Goal: Find specific page/section: Find specific page/section

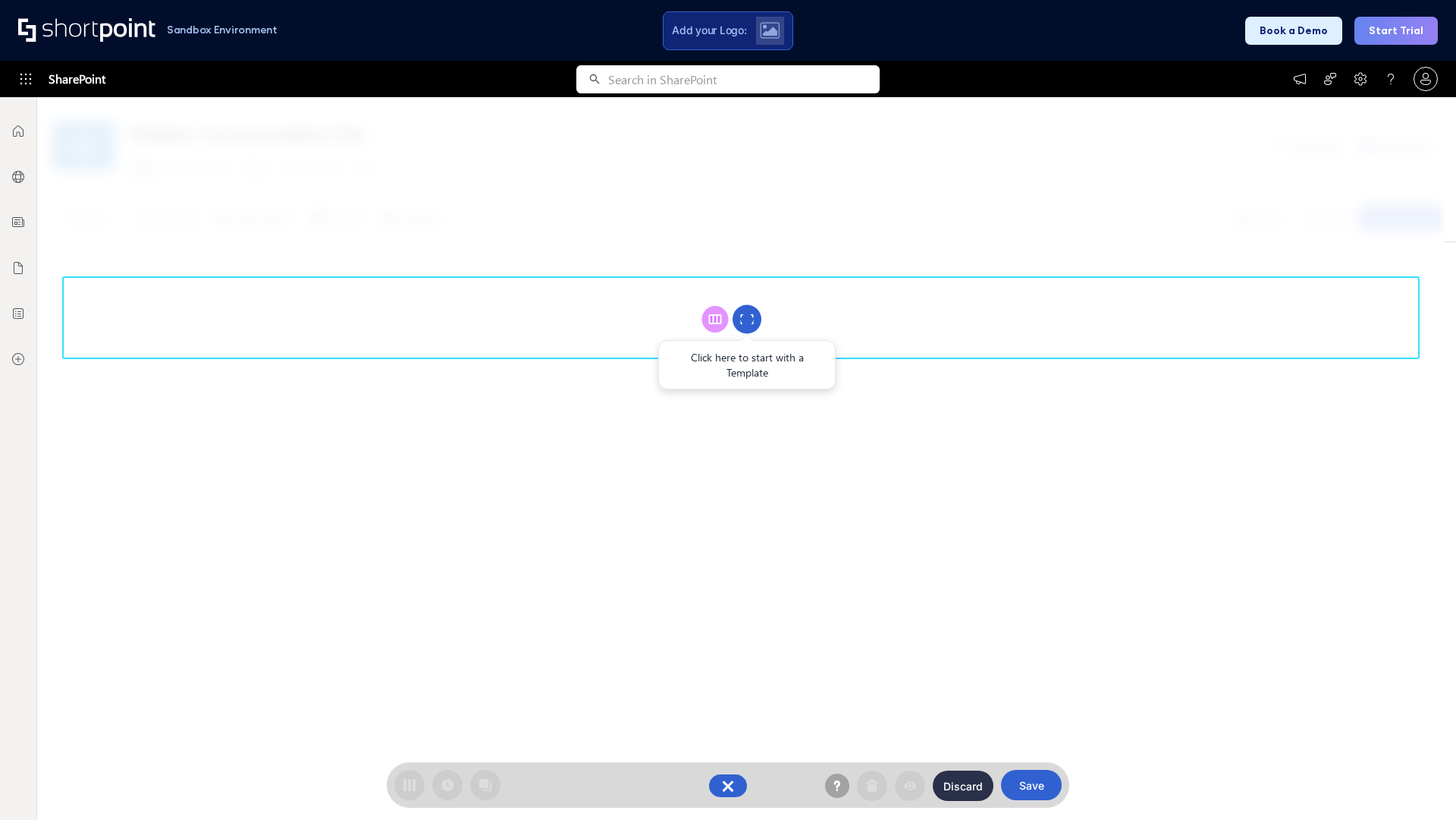
click at [747, 318] on circle at bounding box center [746, 319] width 29 height 29
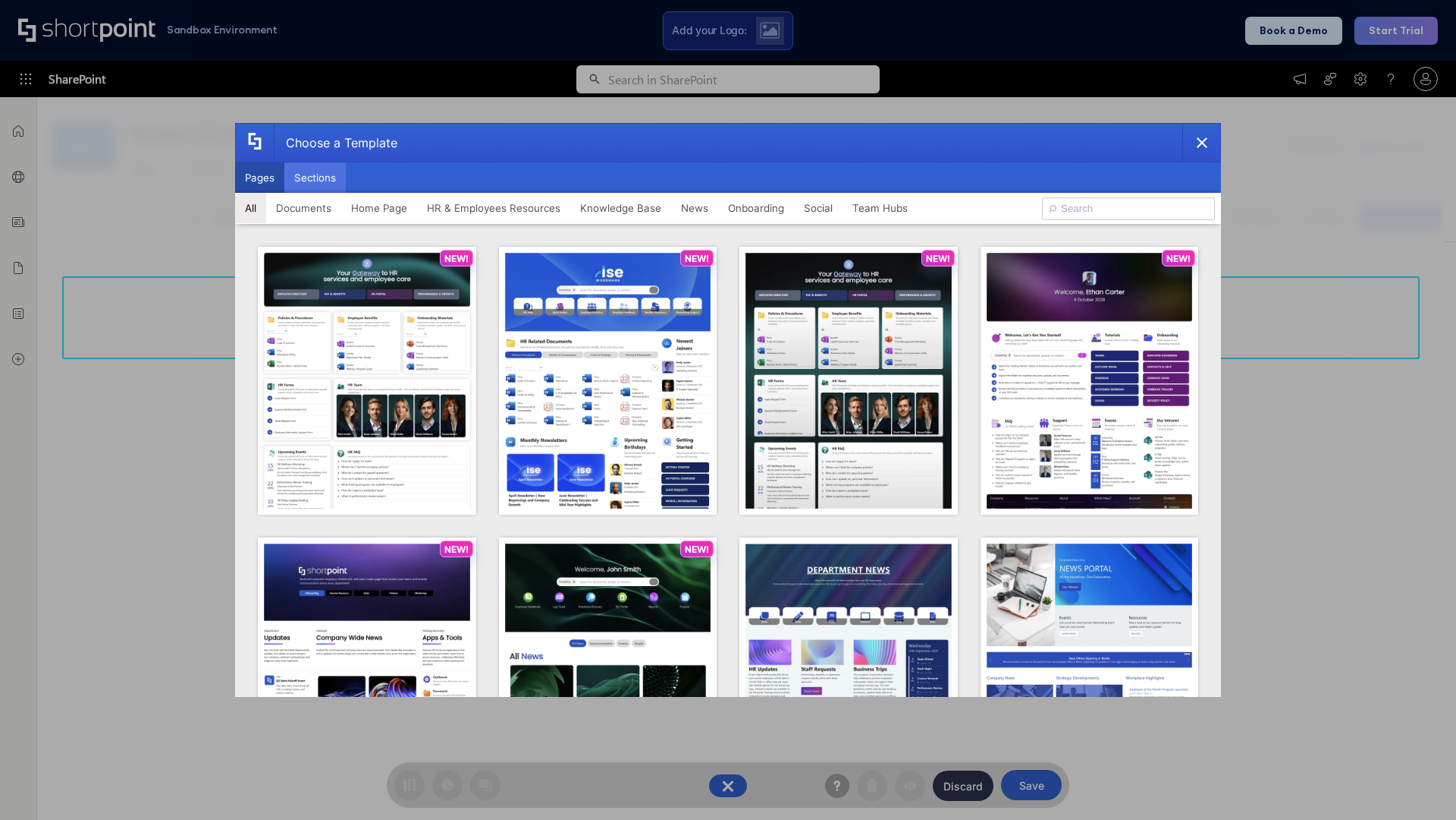
click at [314, 178] on button "Sections" at bounding box center [314, 178] width 61 height 30
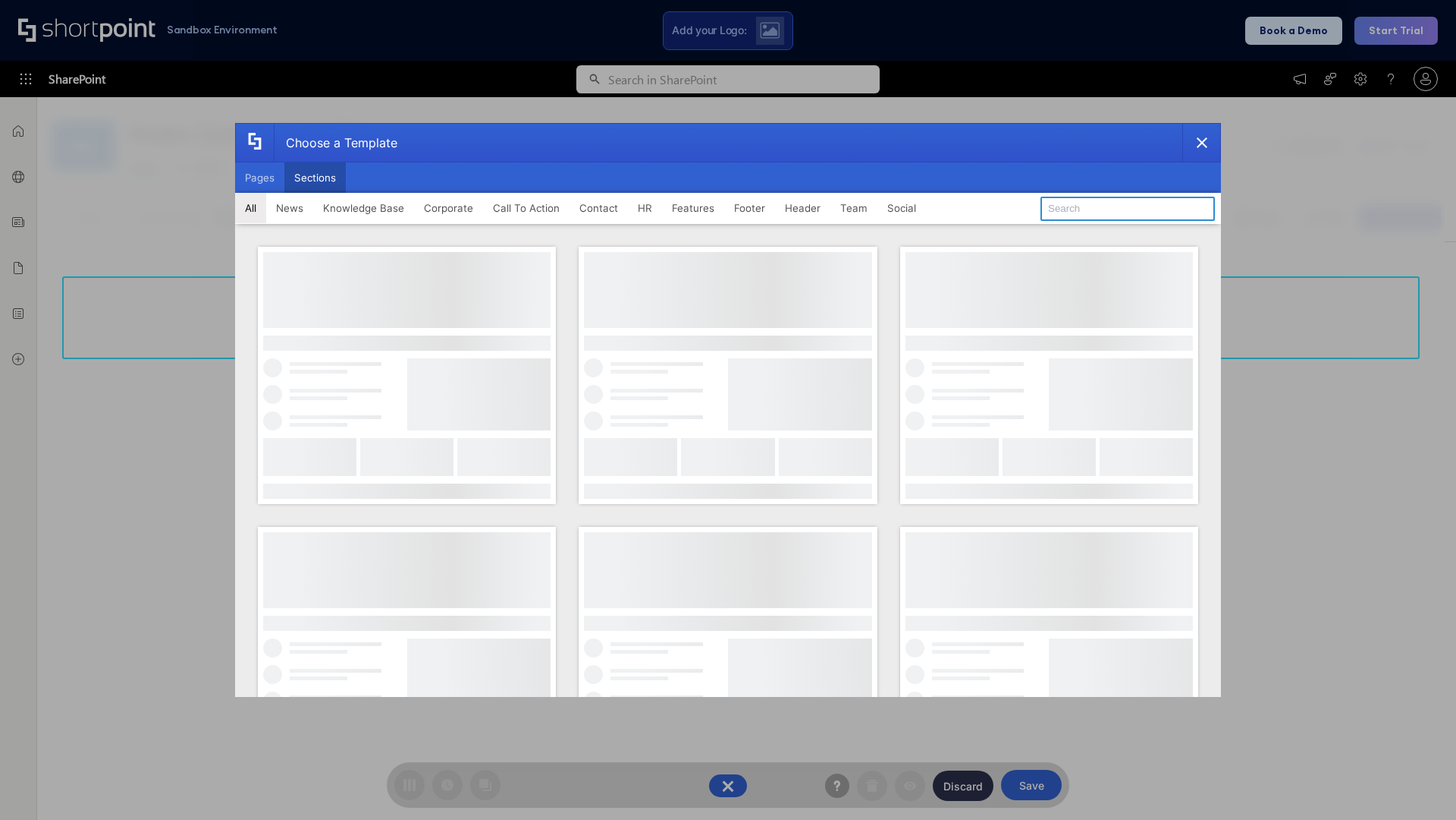
type input "FAQ 5"
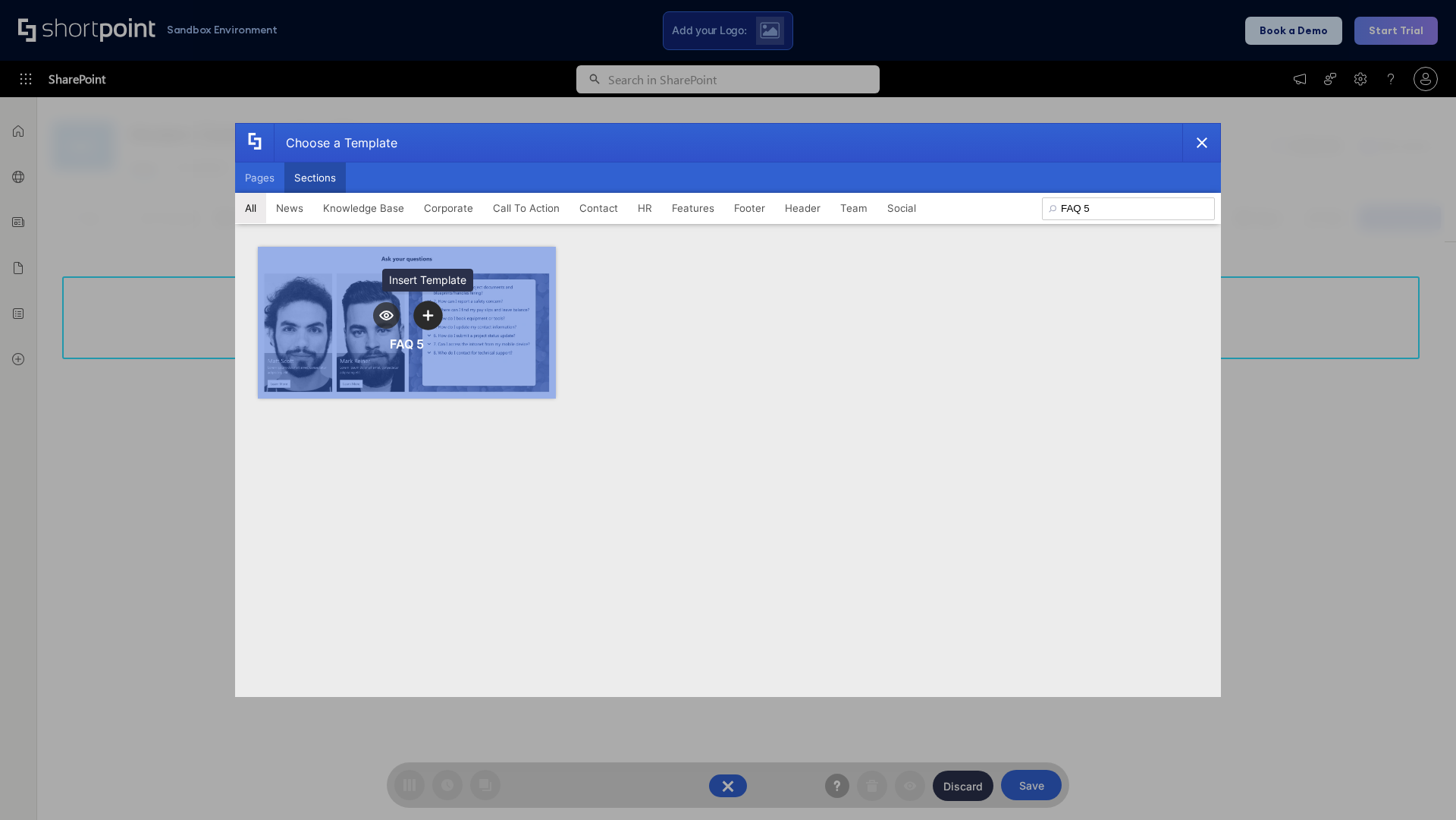
click at [428, 315] on icon "template selector" at bounding box center [427, 315] width 10 height 10
